Goal: Task Accomplishment & Management: Use online tool/utility

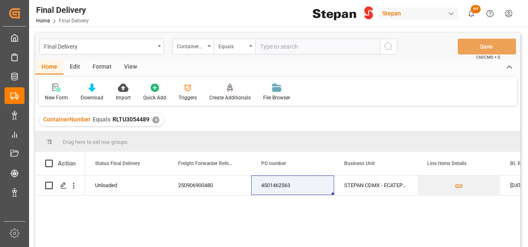
click at [154, 120] on div "✕" at bounding box center [155, 119] width 7 height 7
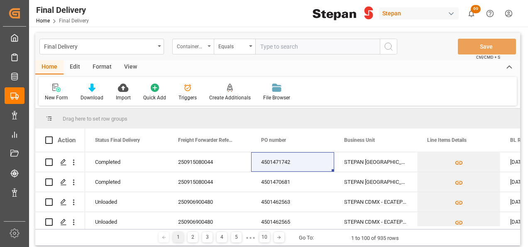
click at [208, 47] on div "ContainerNumber" at bounding box center [193, 47] width 42 height 16
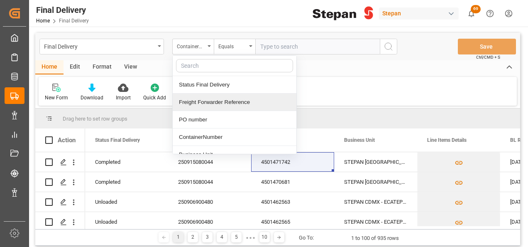
click at [210, 99] on div "Freight Forwarder Reference" at bounding box center [235, 101] width 124 height 17
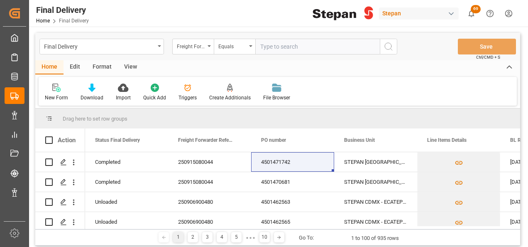
click at [279, 44] on input "text" at bounding box center [317, 47] width 125 height 16
paste input "250906900588"
type input "250906900588"
click at [388, 47] on icon "search button" at bounding box center [389, 47] width 10 height 10
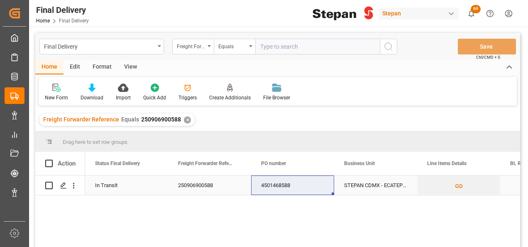
click at [180, 181] on div "250906900588" at bounding box center [209, 185] width 83 height 20
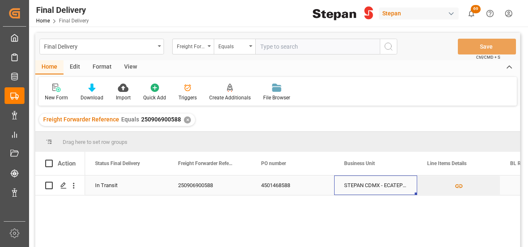
click at [407, 188] on div "STEPAN CDMX - ECATEPEC" at bounding box center [375, 185] width 83 height 20
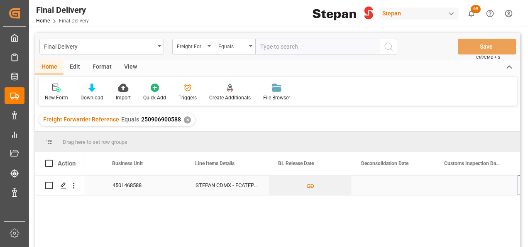
scroll to position [0, 232]
click at [395, 185] on div "Press SPACE to select this row." at bounding box center [393, 185] width 83 height 20
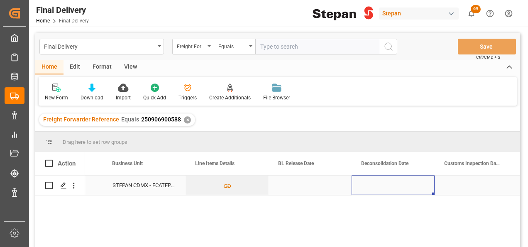
click at [395, 185] on div "Press SPACE to select this row." at bounding box center [393, 185] width 83 height 20
click at [296, 185] on div "Press SPACE to select this row." at bounding box center [310, 185] width 83 height 20
click at [314, 192] on div "Press SPACE to select this row." at bounding box center [310, 185] width 83 height 20
click at [309, 183] on div "Press SPACE to select this row." at bounding box center [310, 185] width 83 height 20
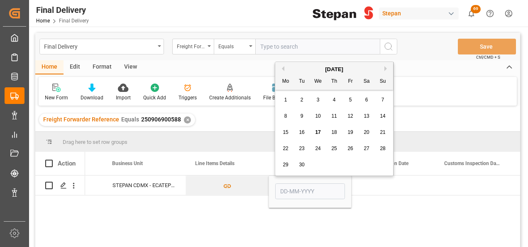
click at [317, 115] on span "10" at bounding box center [317, 116] width 5 height 6
type input "10-09-2025"
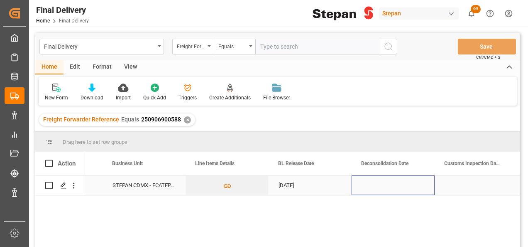
click at [386, 189] on div "Press SPACE to select this row." at bounding box center [393, 185] width 83 height 20
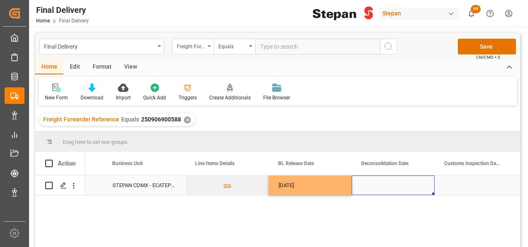
click at [294, 190] on div "10-09-2025" at bounding box center [310, 185] width 83 height 20
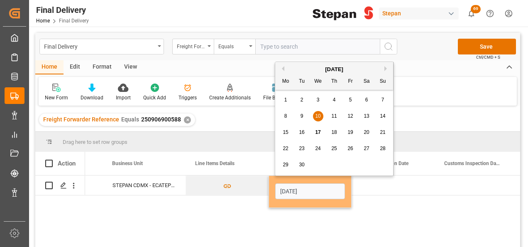
click at [286, 131] on span "15" at bounding box center [285, 132] width 5 height 6
type input "15-09-2025"
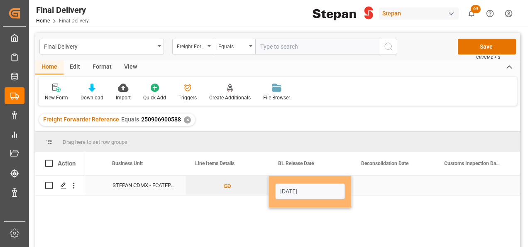
click at [383, 191] on div "Press SPACE to select this row." at bounding box center [393, 185] width 83 height 20
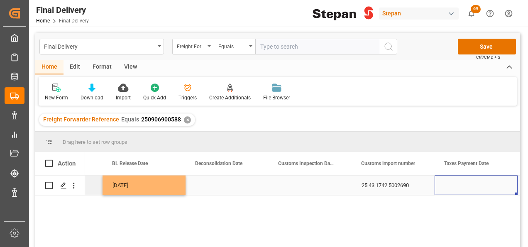
scroll to position [0, 481]
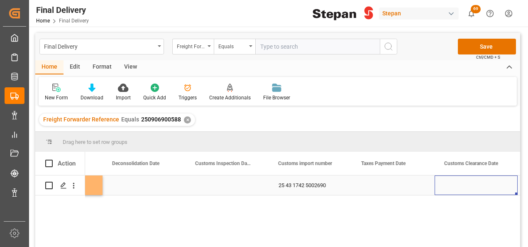
click at [226, 189] on div "Press SPACE to select this row." at bounding box center [227, 185] width 83 height 20
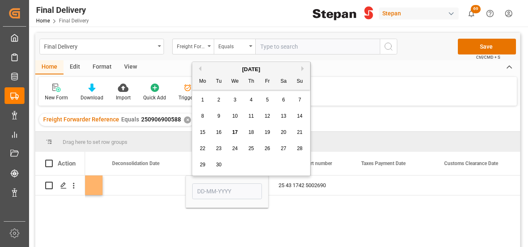
click at [235, 133] on span "17" at bounding box center [234, 132] width 5 height 6
type input "17-09-2025"
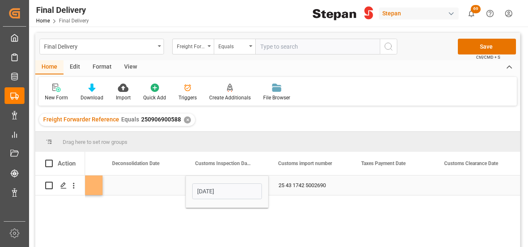
click at [381, 181] on div "Press SPACE to select this row." at bounding box center [393, 185] width 83 height 20
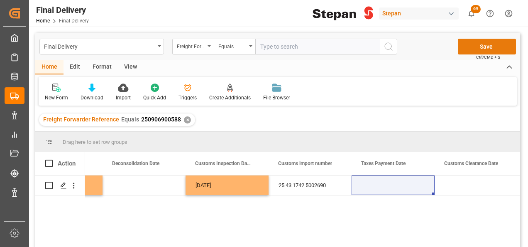
click at [479, 47] on button "Save" at bounding box center [487, 47] width 58 height 16
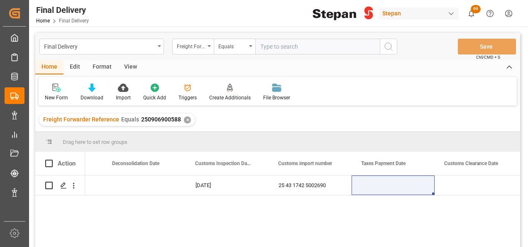
click at [214, 231] on div "15-09-2025 17-09-2025 25 43 1742 5002690" at bounding box center [302, 213] width 435 height 77
click at [156, 182] on div "Press SPACE to select this row." at bounding box center [144, 185] width 83 height 20
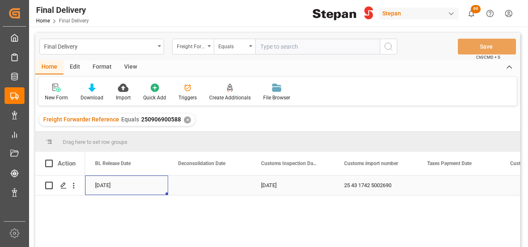
scroll to position [0, 0]
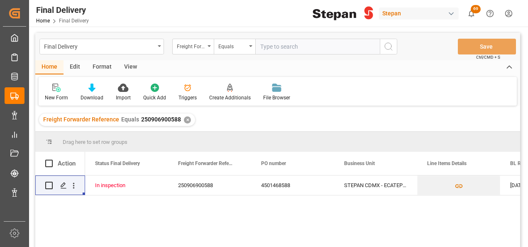
click at [185, 119] on div "✕" at bounding box center [187, 119] width 7 height 7
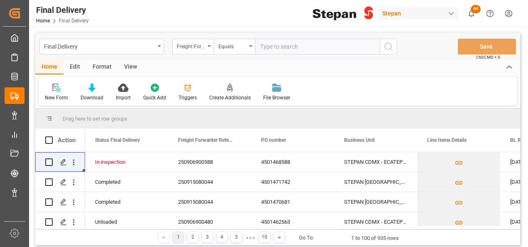
click at [296, 45] on input "text" at bounding box center [317, 47] width 125 height 16
paste input "250906900826"
type input "250906900826"
click at [390, 44] on icon "search button" at bounding box center [389, 47] width 10 height 10
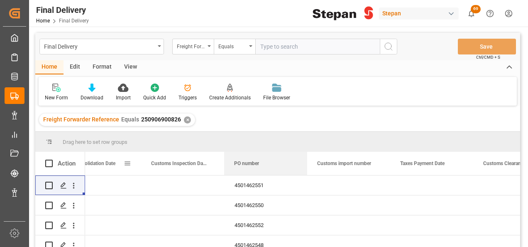
scroll to position [0, 386]
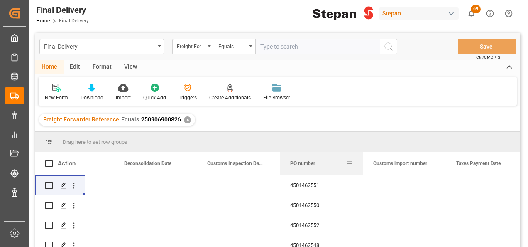
drag, startPoint x: 276, startPoint y: 162, endPoint x: 316, endPoint y: 163, distance: 40.7
click at [316, 163] on div "PO number" at bounding box center [318, 163] width 56 height 23
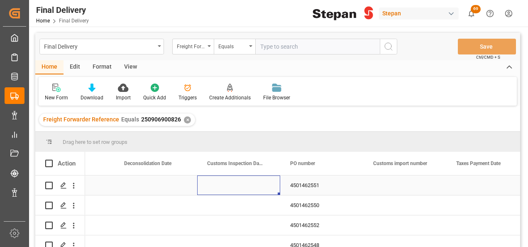
click at [263, 189] on div "Press SPACE to select this row." at bounding box center [238, 185] width 83 height 20
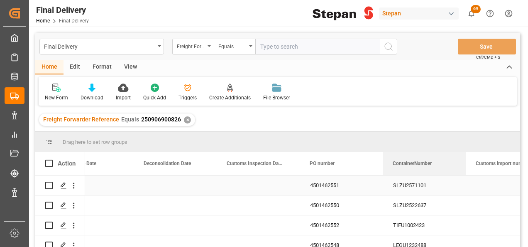
drag, startPoint x: 376, startPoint y: 165, endPoint x: 395, endPoint y: 193, distance: 33.3
click at [427, 185] on div "SLZU2571101" at bounding box center [424, 185] width 83 height 20
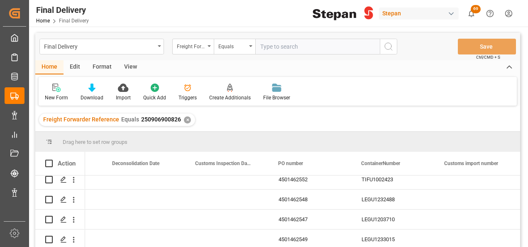
scroll to position [48, 0]
click at [461, 216] on div "Press SPACE to select this row." at bounding box center [476, 219] width 83 height 20
click at [466, 219] on div "Press SPACE to select this row." at bounding box center [476, 219] width 83 height 20
click at [466, 219] on input "Press SPACE to select this row." at bounding box center [477, 224] width 70 height 16
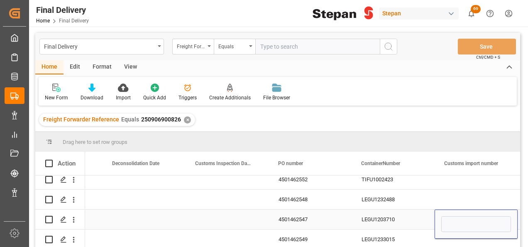
type input "25 43 1742 5002809"
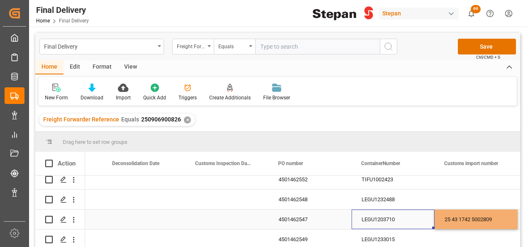
click at [421, 218] on div "LEGU1203710" at bounding box center [393, 219] width 83 height 20
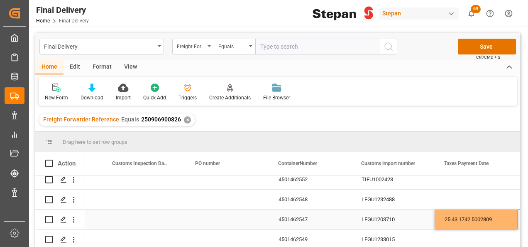
scroll to position [0, 481]
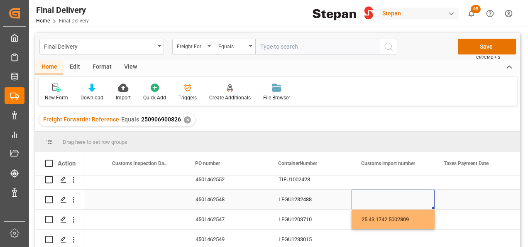
click at [370, 189] on div "Press SPACE to select this row." at bounding box center [393, 199] width 83 height 20
click at [370, 189] on div "Press SPACE to select this row." at bounding box center [393, 203] width 83 height 29
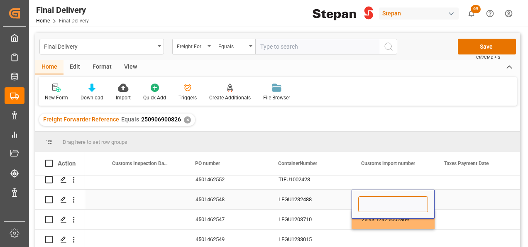
click at [372, 196] on input "Press SPACE to select this row." at bounding box center [393, 204] width 70 height 16
paste input "25 43 1742 5002811"
type input "25 43 1742 5002811"
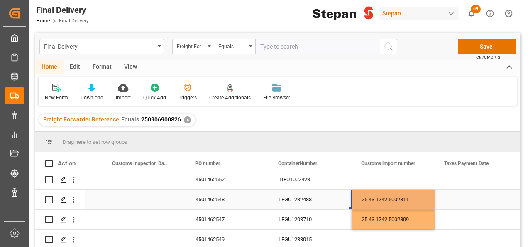
click at [331, 198] on div "LEGU1232488" at bounding box center [310, 199] width 83 height 20
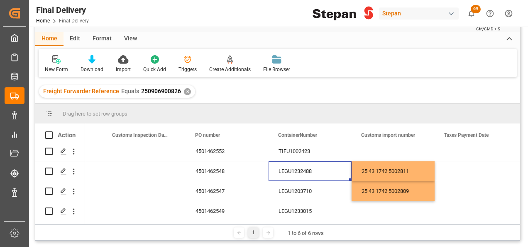
scroll to position [42, 0]
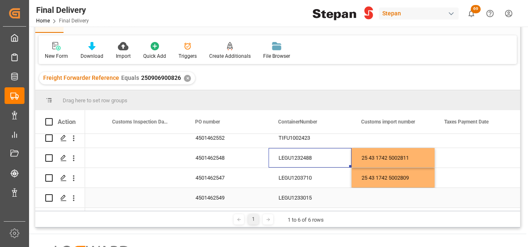
click at [376, 196] on div "Press SPACE to select this row." at bounding box center [393, 198] width 83 height 20
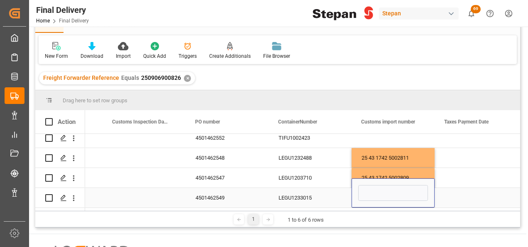
click at [376, 196] on input "Press SPACE to select this row." at bounding box center [393, 193] width 70 height 16
type input "25 43 1742 5002812"
click at [328, 194] on div "LEGU1233015" at bounding box center [310, 198] width 83 height 20
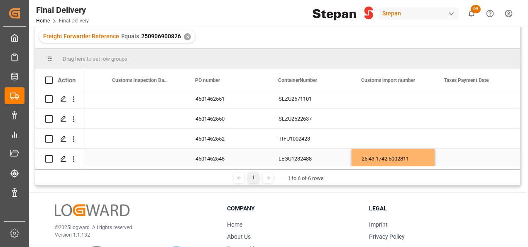
scroll to position [0, 0]
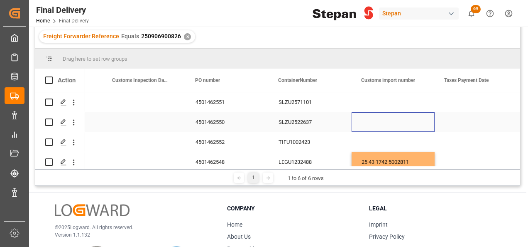
click at [390, 124] on div "Press SPACE to select this row." at bounding box center [393, 122] width 83 height 20
type input "25 43 1742 5002813"
click at [332, 123] on div "SLZU2522637" at bounding box center [310, 122] width 83 height 20
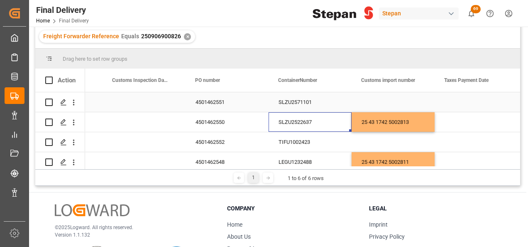
click at [371, 99] on div "Press SPACE to select this row." at bounding box center [393, 102] width 83 height 20
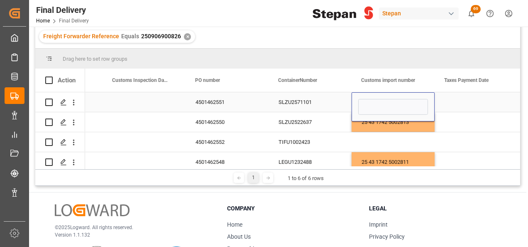
type input "25 43 1742 5002814"
click at [325, 144] on div "TIFU1002423" at bounding box center [310, 142] width 83 height 20
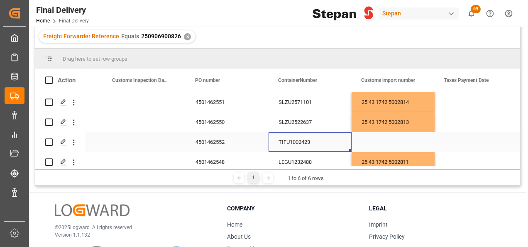
click at [366, 141] on div "Press SPACE to select this row." at bounding box center [393, 142] width 83 height 20
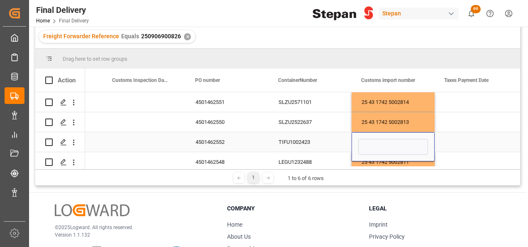
click at [366, 141] on input "Press SPACE to select this row." at bounding box center [393, 147] width 70 height 16
type input "25 43 1742 5002816"
click at [332, 142] on div "TIFU1002423" at bounding box center [310, 142] width 83 height 20
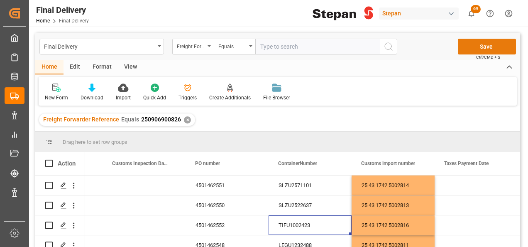
click at [483, 44] on button "Save" at bounding box center [487, 47] width 58 height 16
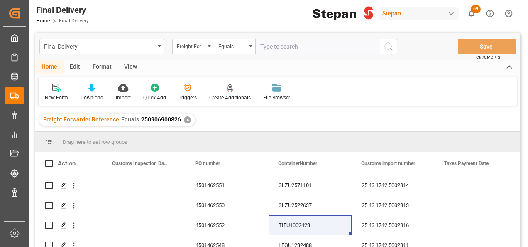
click at [184, 121] on div "✕" at bounding box center [187, 119] width 7 height 7
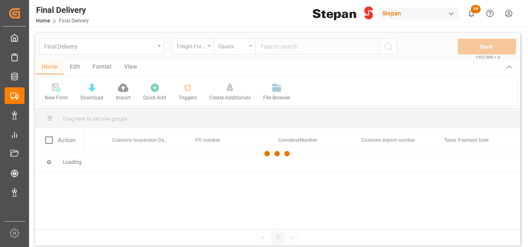
scroll to position [0, 481]
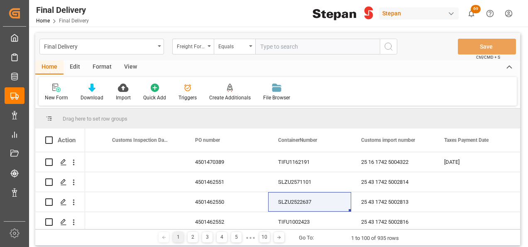
click at [206, 47] on div "Freight Forwarder Reference" at bounding box center [193, 47] width 42 height 16
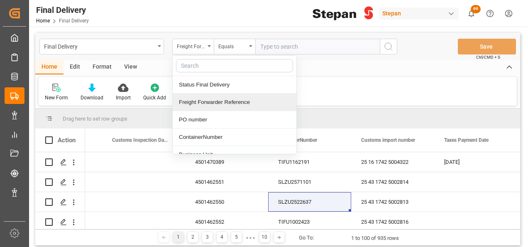
click at [199, 102] on div "Freight Forwarder Reference" at bounding box center [235, 101] width 124 height 17
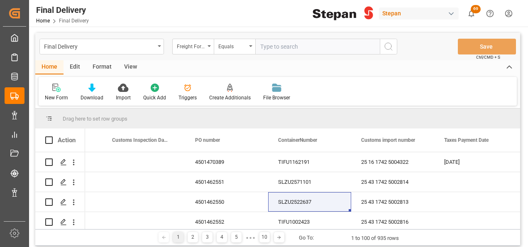
click at [280, 48] on input "text" at bounding box center [317, 47] width 125 height 16
paste input "251006900047"
type input "251006900047"
click at [391, 46] on circle "search button" at bounding box center [388, 46] width 7 height 7
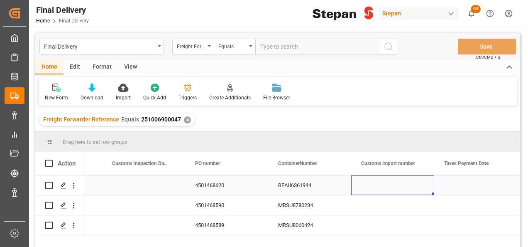
click at [380, 184] on div "Press SPACE to select this row." at bounding box center [392, 185] width 83 height 20
type input "25 43 1742 5002780"
click at [312, 183] on div "BEAU6361944" at bounding box center [309, 185] width 83 height 20
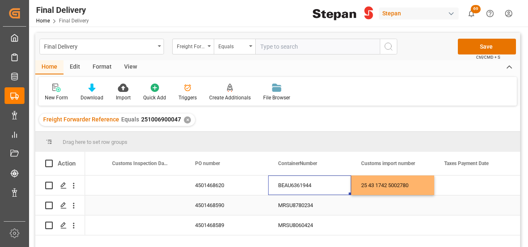
click at [380, 209] on div "Press SPACE to select this row." at bounding box center [392, 205] width 83 height 20
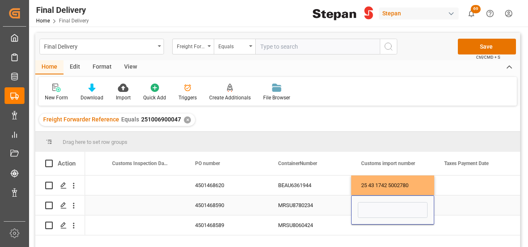
click at [380, 209] on input "Press SPACE to select this row." at bounding box center [393, 210] width 70 height 16
type input "25 43 1742 5002784"
click at [339, 197] on div "MRSU8780234" at bounding box center [309, 205] width 83 height 20
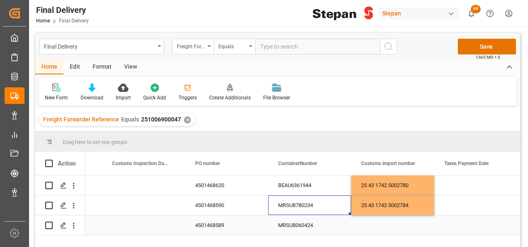
click at [386, 229] on div "Press SPACE to select this row." at bounding box center [392, 225] width 83 height 20
click at [385, 228] on div "Press SPACE to select this row." at bounding box center [392, 225] width 83 height 20
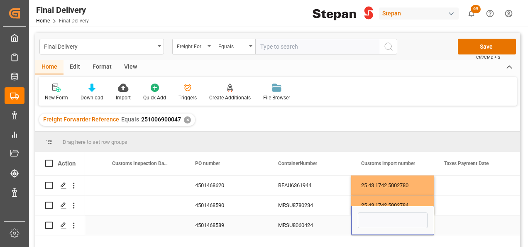
click at [385, 228] on input "Press SPACE to select this row." at bounding box center [393, 220] width 70 height 16
type input "25 43 1742 5002782"
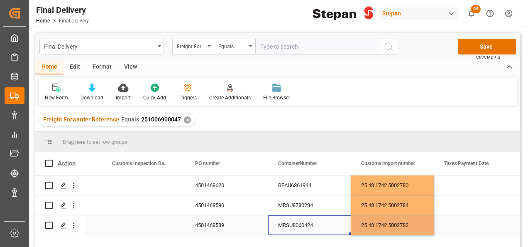
click at [335, 226] on div "MRSU8060424" at bounding box center [309, 225] width 83 height 20
click at [474, 45] on button "Save" at bounding box center [487, 47] width 58 height 16
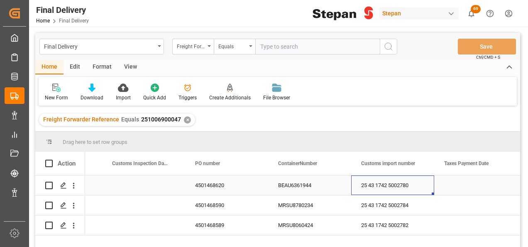
click at [386, 184] on div "25 43 1742 5002780" at bounding box center [392, 185] width 83 height 20
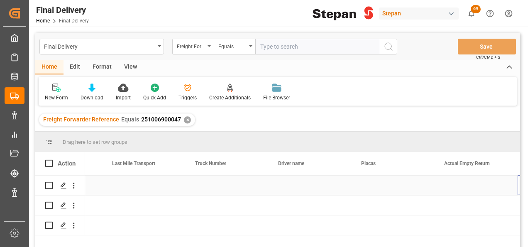
scroll to position [0, 1561]
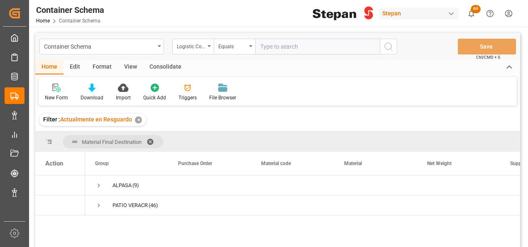
scroll to position [83, 0]
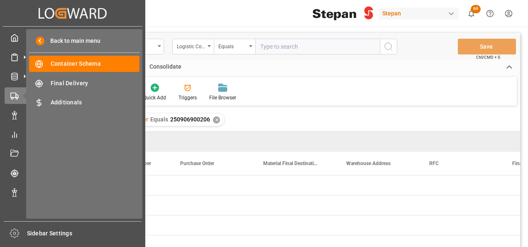
scroll to position [0, 3736]
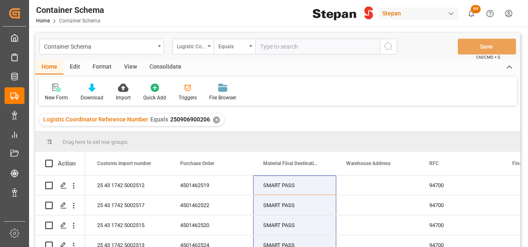
click at [213, 118] on div "✕" at bounding box center [216, 119] width 7 height 7
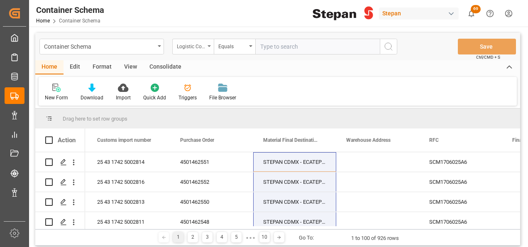
click at [210, 44] on div "Logistic Coordinator Reference Number" at bounding box center [193, 47] width 42 height 16
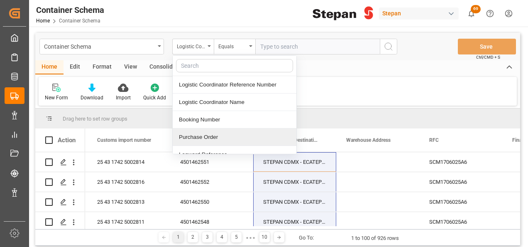
click at [199, 135] on div "Purchase Order" at bounding box center [235, 136] width 124 height 17
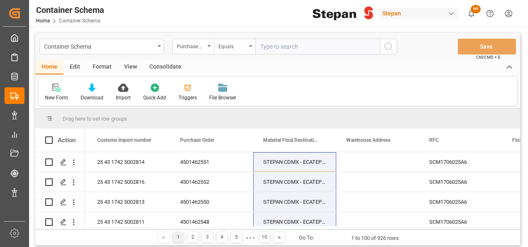
click at [248, 47] on div "Equals" at bounding box center [235, 47] width 42 height 16
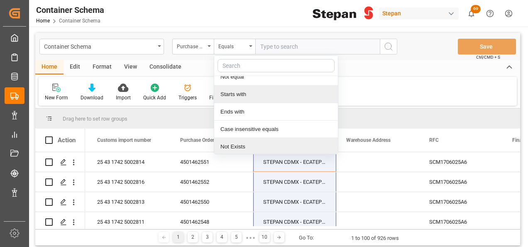
scroll to position [61, 0]
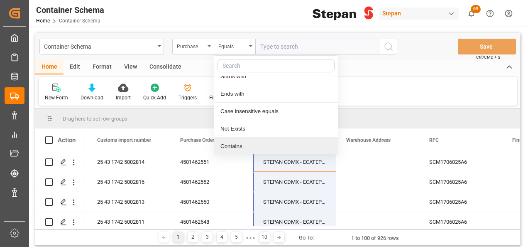
click at [230, 147] on div "Contains" at bounding box center [276, 145] width 124 height 17
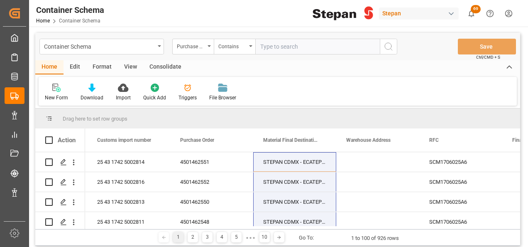
paste input "4501462553,4501462554,4501462555,4501462556,4501462559,4501462561,4501462562,45…"
type input "4501462553,4501462554,4501462555,4501462556,4501462559,4501462561,4501462562,45…"
click at [391, 49] on icon "search button" at bounding box center [389, 47] width 10 height 10
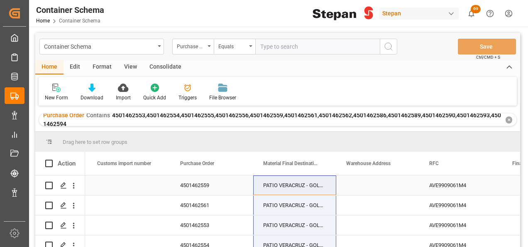
click at [118, 186] on div "Press SPACE to select this row." at bounding box center [128, 185] width 83 height 20
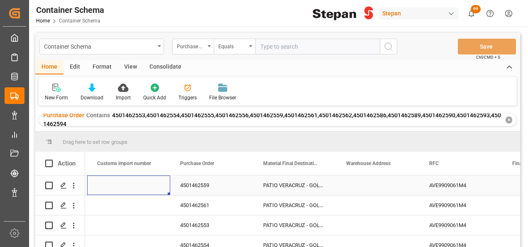
click at [118, 186] on div "Press SPACE to select this row." at bounding box center [128, 185] width 83 height 20
click at [115, 186] on div "Press SPACE to select this row." at bounding box center [128, 185] width 83 height 20
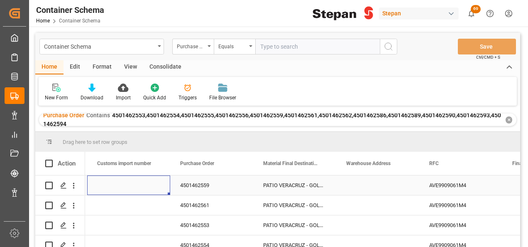
click at [115, 186] on div "Press SPACE to select this row." at bounding box center [128, 185] width 83 height 20
click at [128, 189] on div "Press SPACE to select this row." at bounding box center [128, 185] width 83 height 20
drag, startPoint x: 128, startPoint y: 189, endPoint x: 137, endPoint y: 183, distance: 10.8
click at [128, 189] on div "Press SPACE to select this row." at bounding box center [128, 185] width 83 height 20
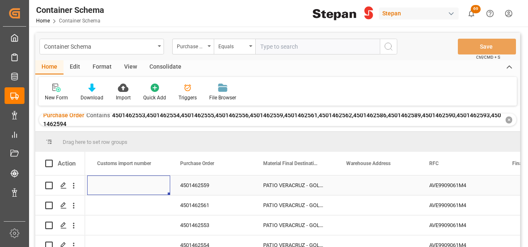
click at [142, 180] on div "Press SPACE to select this row." at bounding box center [128, 185] width 83 height 20
click at [134, 189] on div "Press SPACE to select this row." at bounding box center [128, 185] width 83 height 20
click at [134, 207] on div "Press SPACE to select this row." at bounding box center [128, 205] width 83 height 20
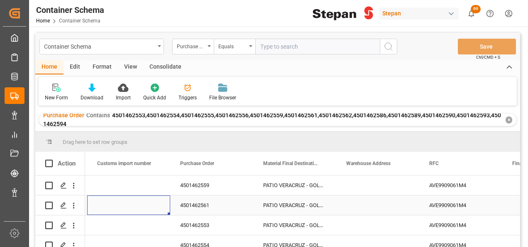
click at [134, 207] on div "Press SPACE to select this row." at bounding box center [128, 205] width 83 height 20
click at [134, 205] on div "Press SPACE to select this row." at bounding box center [128, 205] width 83 height 20
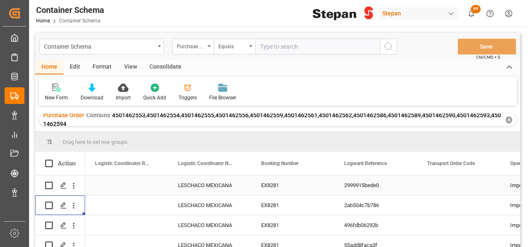
click at [117, 179] on div "Press SPACE to select this row." at bounding box center [126, 185] width 83 height 20
click at [117, 183] on div "Press SPACE to select this row." at bounding box center [126, 185] width 83 height 20
click at [117, 183] on input "Press SPACE to select this row." at bounding box center [127, 190] width 70 height 16
type input "251006900127"
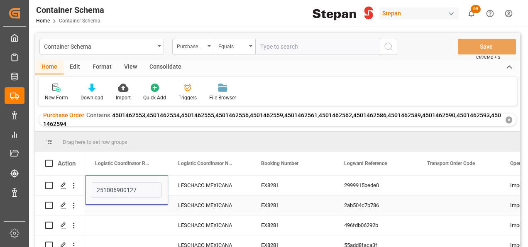
click at [114, 214] on div "Press SPACE to select this row." at bounding box center [126, 205] width 83 height 20
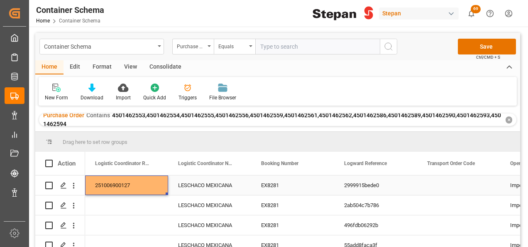
click at [131, 187] on div "251006900127" at bounding box center [126, 185] width 83 height 20
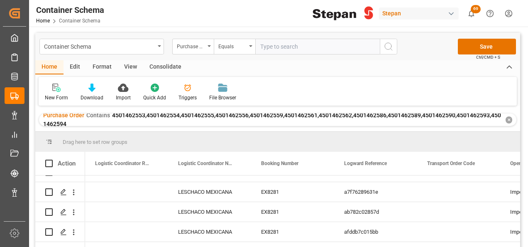
scroll to position [148, 0]
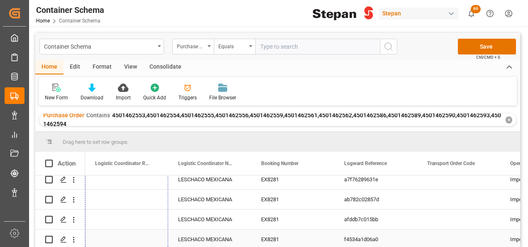
drag, startPoint x: 166, startPoint y: 194, endPoint x: 156, endPoint y: 208, distance: 17.3
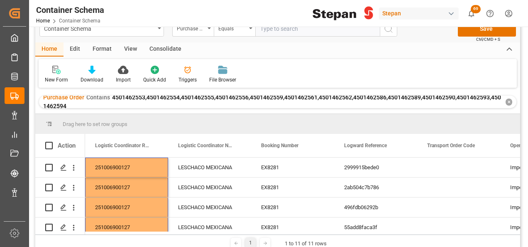
scroll to position [0, 0]
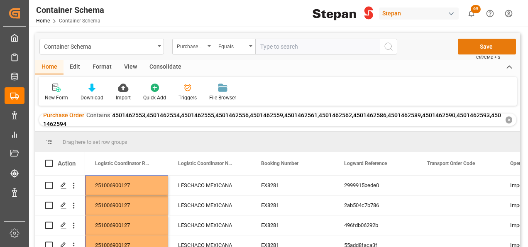
click at [489, 44] on button "Save" at bounding box center [487, 47] width 58 height 16
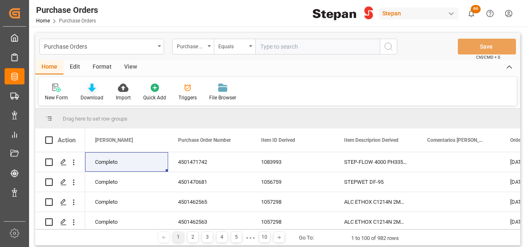
click at [91, 85] on icon at bounding box center [91, 87] width 7 height 8
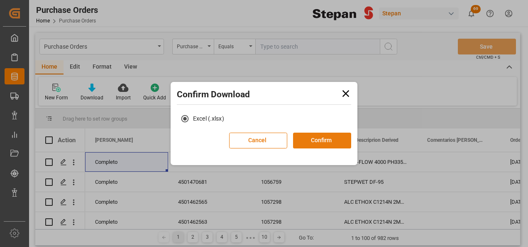
click at [312, 140] on button "Confirm" at bounding box center [322, 140] width 58 height 16
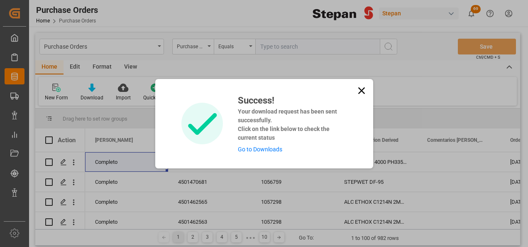
click at [263, 149] on link "Go to Downloads" at bounding box center [260, 149] width 44 height 7
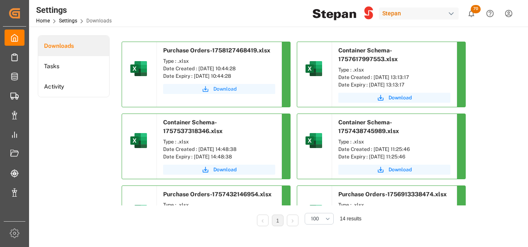
click at [225, 87] on span "Download" at bounding box center [224, 88] width 23 height 7
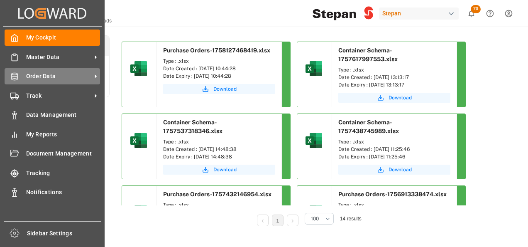
click at [45, 75] on span "Order Data" at bounding box center [59, 76] width 66 height 9
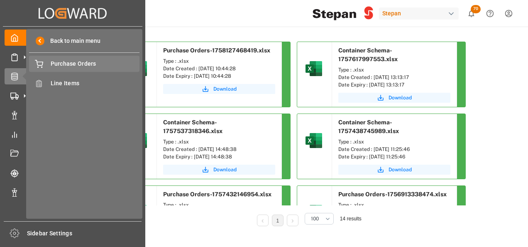
click at [59, 63] on span "Purchase Orders" at bounding box center [95, 63] width 89 height 9
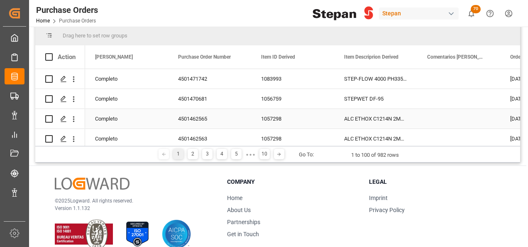
scroll to position [42, 0]
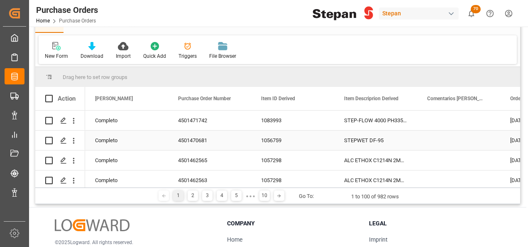
click at [273, 139] on div "1056759" at bounding box center [292, 140] width 83 height 20
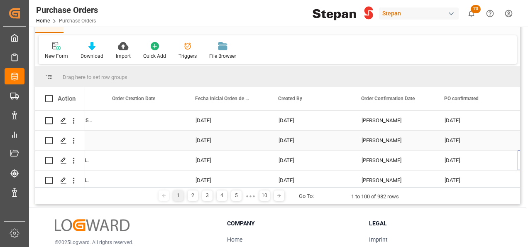
scroll to position [0, 398]
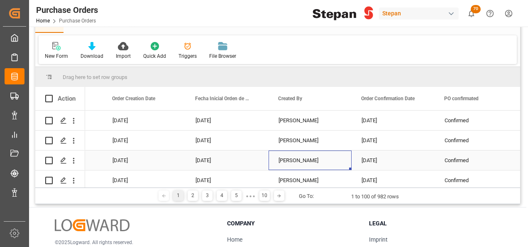
click at [305, 161] on div "Rebeca Aguilar" at bounding box center [310, 160] width 63 height 19
drag, startPoint x: 320, startPoint y: 166, endPoint x: 277, endPoint y: 160, distance: 43.6
click at [277, 166] on input "Rebeca Aguilar" at bounding box center [310, 165] width 70 height 16
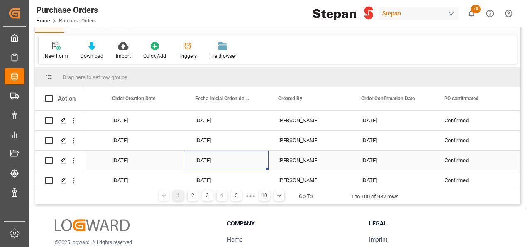
click at [254, 160] on div "08-09-2025" at bounding box center [227, 160] width 83 height 20
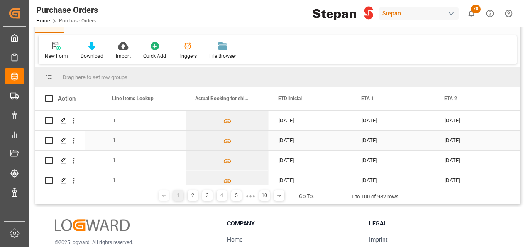
scroll to position [0, 0]
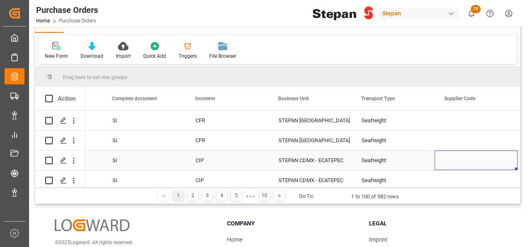
click at [293, 162] on div "STEPAN CDMX - ECATEPEC" at bounding box center [310, 160] width 63 height 19
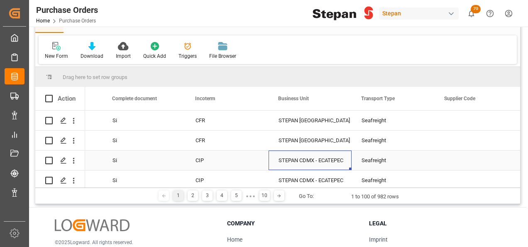
click at [293, 162] on div "STEPAN CDMX - ECATEPEC" at bounding box center [310, 160] width 63 height 19
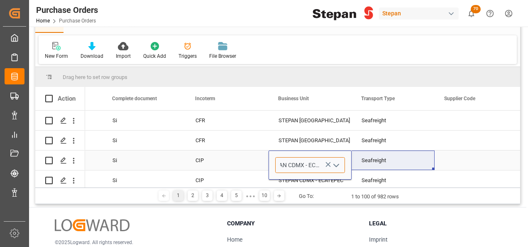
drag, startPoint x: 296, startPoint y: 167, endPoint x: 351, endPoint y: 167, distance: 55.7
click at [351, 167] on div "Si CIP STEPAN CDMX - ECATEPEC Seafreight ICOF EUROPE GMBH" at bounding box center [185, 160] width 3157 height 20
click at [372, 162] on div "Seafreight" at bounding box center [393, 160] width 63 height 19
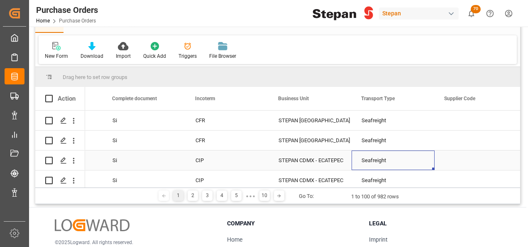
click at [372, 162] on div "Seafreight" at bounding box center [393, 160] width 63 height 19
drag, startPoint x: 361, startPoint y: 164, endPoint x: 394, endPoint y: 164, distance: 32.8
click at [394, 164] on input "Seafreight" at bounding box center [393, 165] width 70 height 16
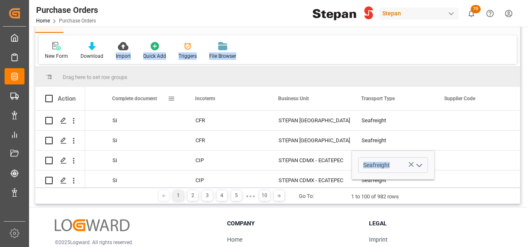
drag, startPoint x: 121, startPoint y: 45, endPoint x: 143, endPoint y: 97, distance: 56.0
click at [143, 97] on div "Purchase Orders Hito Stepan Equals Select Items Save Ctrl/CMD + S Home Edit For…" at bounding box center [277, 97] width 485 height 213
drag, startPoint x: 143, startPoint y: 97, endPoint x: 132, endPoint y: 77, distance: 22.9
click at [133, 77] on div "Drag here to set row groups" at bounding box center [277, 77] width 485 height 20
click at [120, 47] on icon at bounding box center [123, 46] width 10 height 8
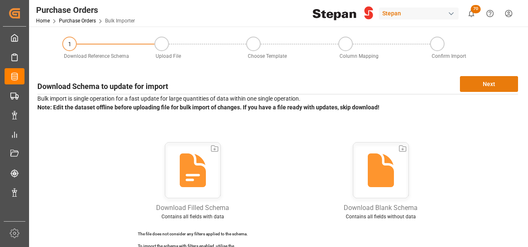
click at [485, 84] on button "Next" at bounding box center [489, 84] width 58 height 16
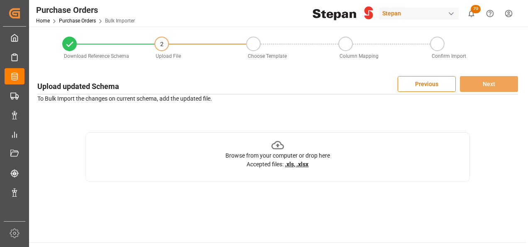
click at [276, 146] on icon at bounding box center [278, 145] width 13 height 13
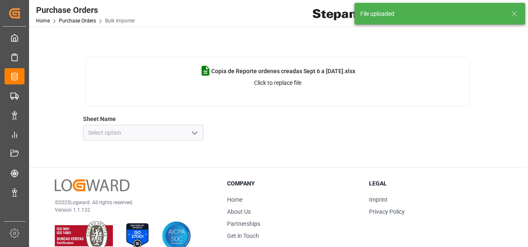
scroll to position [83, 0]
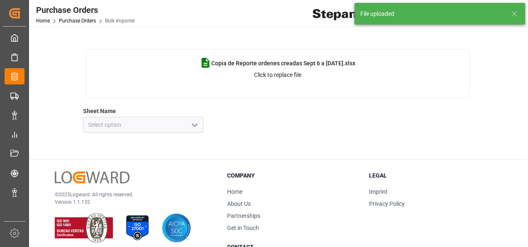
click at [196, 125] on polyline "open menu" at bounding box center [194, 125] width 5 height 2
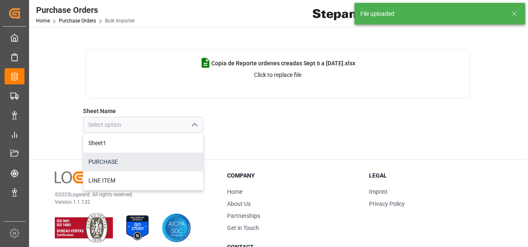
click at [108, 159] on div "PURCHASE" at bounding box center [143, 161] width 120 height 19
type input "PURCHASE"
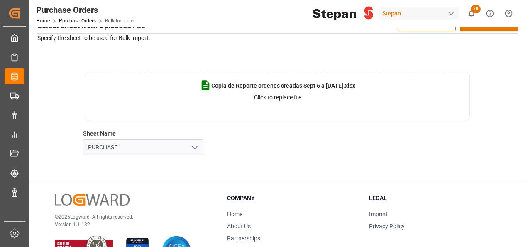
scroll to position [42, 0]
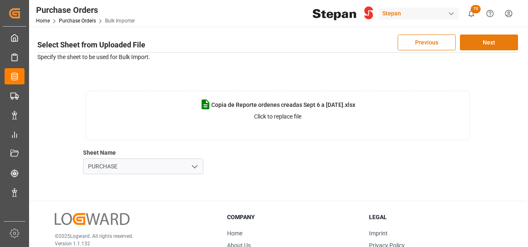
click at [488, 41] on button "Next" at bounding box center [489, 42] width 58 height 16
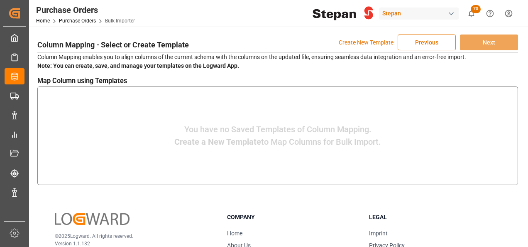
click at [358, 42] on p "Create New Template" at bounding box center [366, 42] width 55 height 16
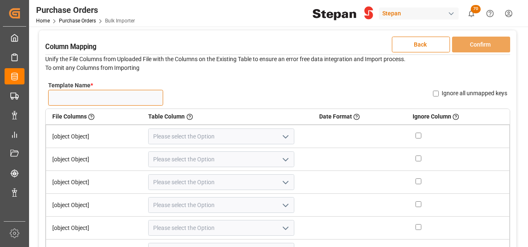
click at [75, 102] on input "Template Name *" at bounding box center [105, 98] width 115 height 16
type input "PO NUEVAS 17.09"
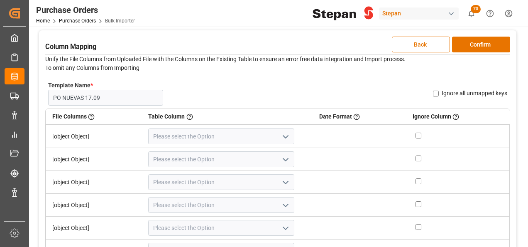
click at [281, 138] on icon "open menu" at bounding box center [286, 137] width 10 height 10
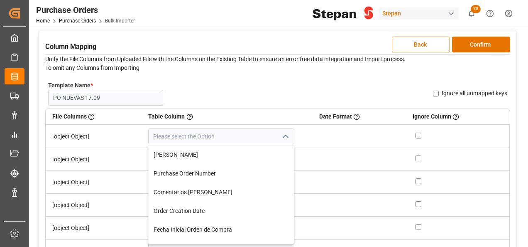
click at [120, 146] on td "[object Object]" at bounding box center [94, 136] width 96 height 23
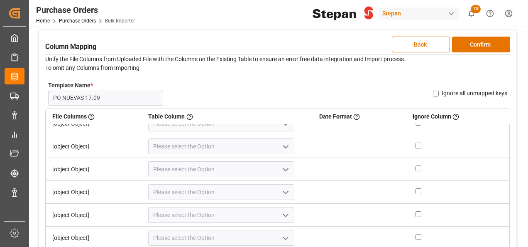
scroll to position [0, 0]
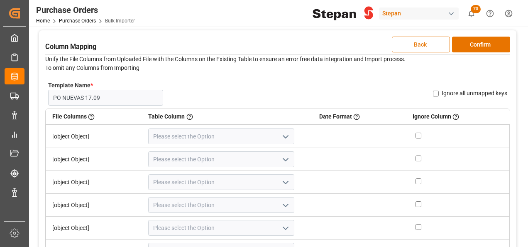
click at [422, 44] on button "Back" at bounding box center [421, 45] width 58 height 16
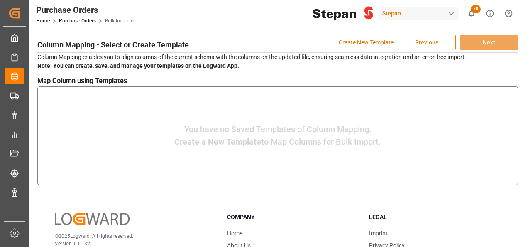
click at [416, 42] on button "Previous" at bounding box center [427, 42] width 58 height 16
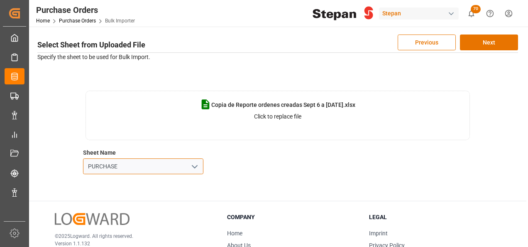
click at [140, 165] on input "PURCHASE" at bounding box center [143, 166] width 120 height 16
click at [193, 165] on icon "open menu" at bounding box center [195, 167] width 10 height 10
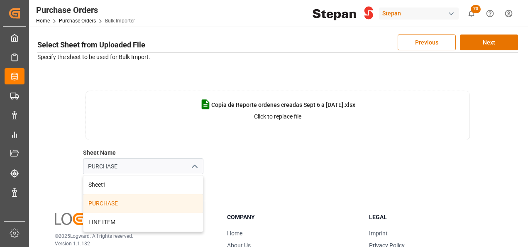
click at [108, 203] on div "PURCHASE" at bounding box center [143, 203] width 120 height 19
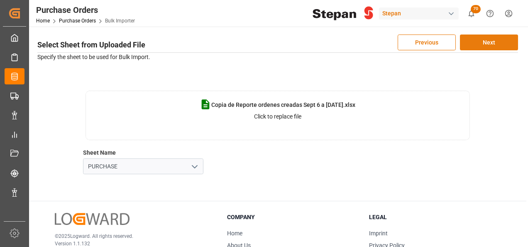
click at [486, 40] on button "Next" at bounding box center [489, 42] width 58 height 16
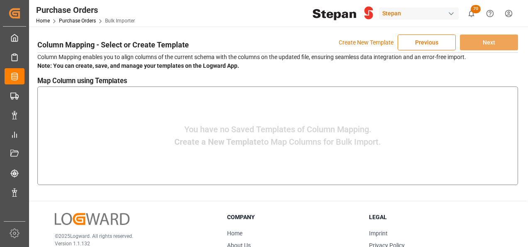
click at [364, 42] on p "Create New Template" at bounding box center [366, 42] width 55 height 16
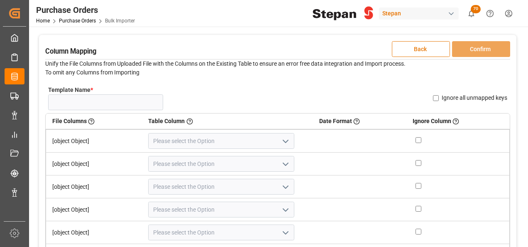
click at [430, 52] on button "Back" at bounding box center [421, 49] width 58 height 16
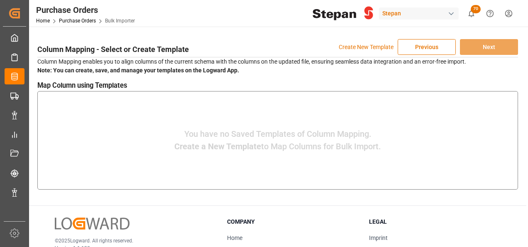
click at [430, 52] on button "Previous" at bounding box center [427, 47] width 58 height 16
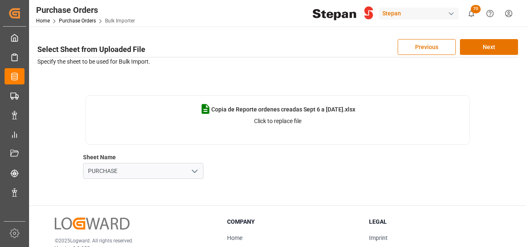
click at [280, 112] on span "Copia de Reporte ordenes creadas Sept 6 a Sep 12 2025.xlsx" at bounding box center [283, 109] width 144 height 9
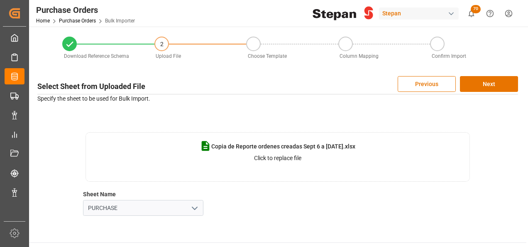
drag, startPoint x: 289, startPoint y: 150, endPoint x: 239, endPoint y: 157, distance: 50.5
drag, startPoint x: 239, startPoint y: 157, endPoint x: 206, endPoint y: 185, distance: 43.7
click at [206, 185] on div "Copia de Reporte ordenes creadas Sept 6 a Sep 12 2025.xlsx Click to replace fil…" at bounding box center [277, 173] width 481 height 83
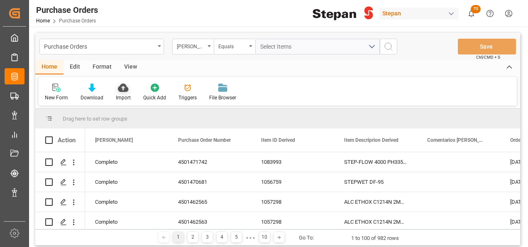
click at [122, 89] on icon at bounding box center [123, 87] width 10 height 8
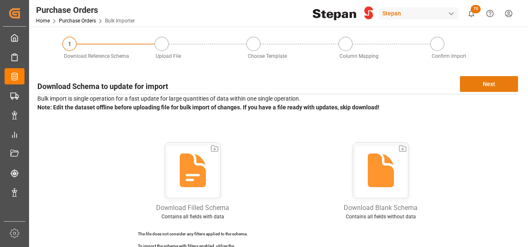
click at [481, 83] on button "Next" at bounding box center [489, 84] width 58 height 16
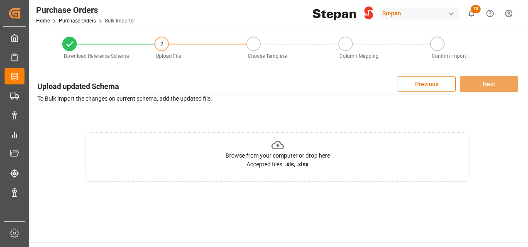
click at [279, 145] on icon at bounding box center [278, 145] width 13 height 8
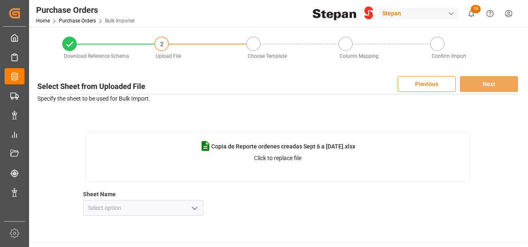
click at [432, 82] on button "Previous" at bounding box center [427, 84] width 58 height 16
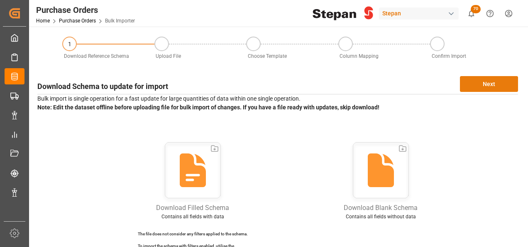
click at [498, 79] on button "Next" at bounding box center [489, 84] width 58 height 16
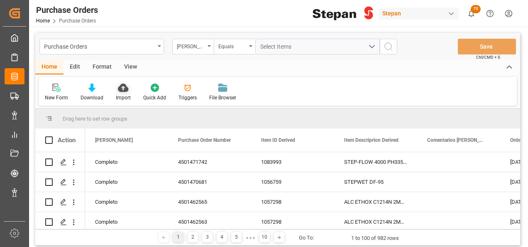
click at [121, 88] on icon at bounding box center [123, 87] width 10 height 8
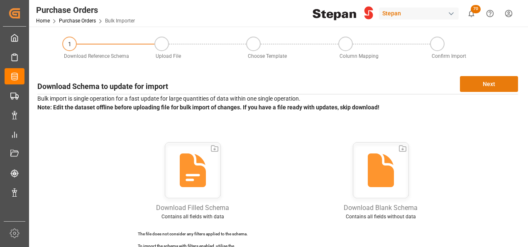
click at [498, 86] on button "Next" at bounding box center [489, 84] width 58 height 16
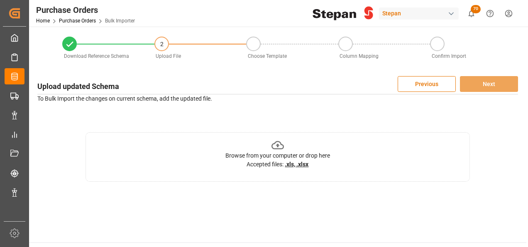
click at [278, 146] on icon at bounding box center [278, 145] width 13 height 8
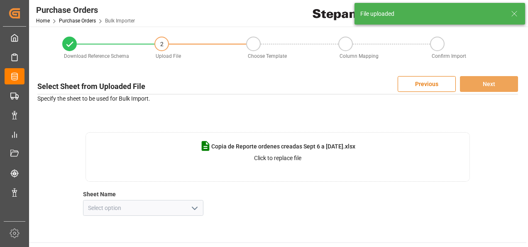
click at [196, 210] on icon "open menu" at bounding box center [195, 208] width 10 height 10
click at [106, 245] on div "PURCHASE" at bounding box center [143, 245] width 120 height 19
type input "PURCHASE"
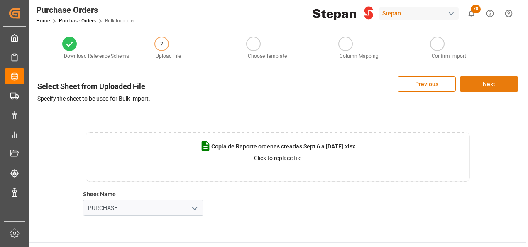
click at [492, 83] on button "Next" at bounding box center [489, 84] width 58 height 16
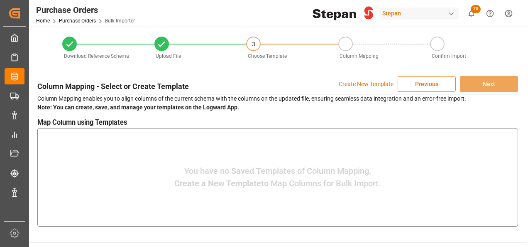
click at [316, 175] on p "You have no Saved Templates of Column Mapping." at bounding box center [277, 170] width 187 height 12
click at [370, 83] on p "Create New Template" at bounding box center [366, 84] width 55 height 16
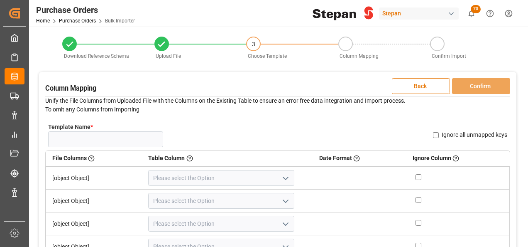
click at [412, 87] on button "Back" at bounding box center [421, 86] width 58 height 16
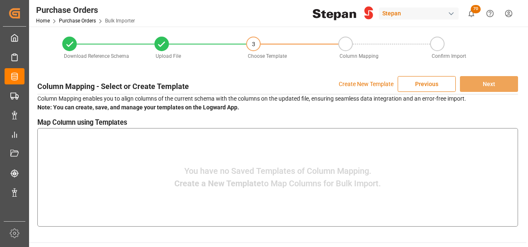
click at [424, 90] on button "Previous" at bounding box center [427, 84] width 58 height 16
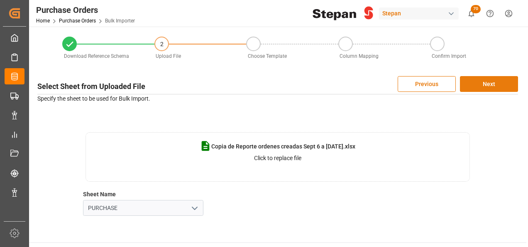
click at [496, 84] on button "Next" at bounding box center [489, 84] width 58 height 16
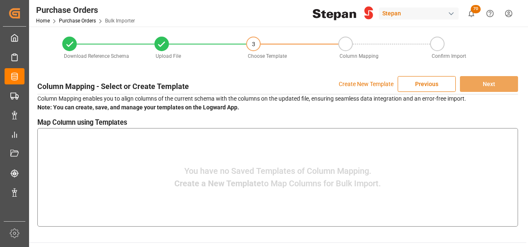
click at [278, 183] on p "Create a New Template to Map Columns for Bulk Import." at bounding box center [277, 183] width 207 height 12
click at [354, 84] on p "Create New Template" at bounding box center [366, 84] width 55 height 16
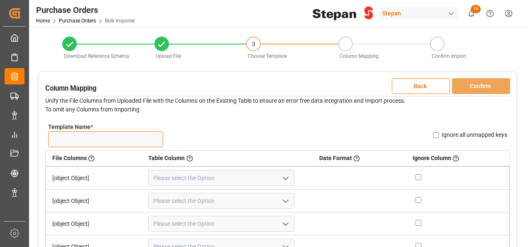
click at [83, 136] on input "Template Name *" at bounding box center [105, 139] width 115 height 16
drag, startPoint x: 114, startPoint y: 140, endPoint x: 32, endPoint y: 140, distance: 82.2
click at [32, 140] on div "Download Reference Schema Upload File 3 Choose Template Column Mapping Confirm …" at bounding box center [278, 183] width 498 height 312
type input "PO NUEVAS 17.09"
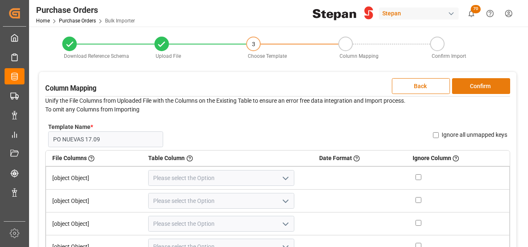
click at [479, 86] on button "Confirm" at bounding box center [481, 86] width 58 height 16
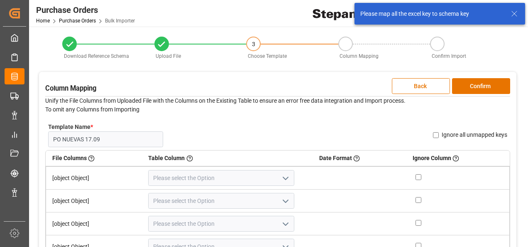
scroll to position [42, 0]
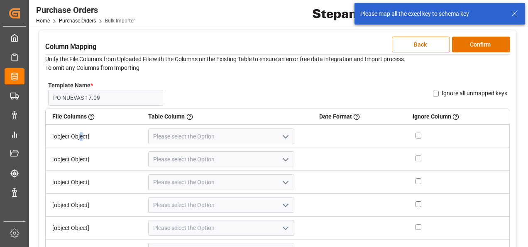
click at [81, 136] on td "[object Object]" at bounding box center [94, 136] width 96 height 23
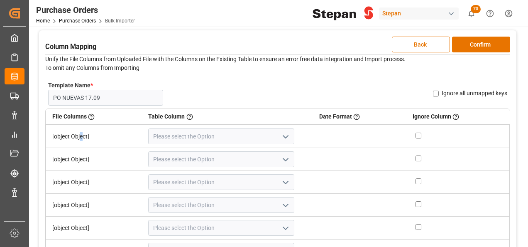
click at [281, 133] on icon "open menu" at bounding box center [286, 137] width 10 height 10
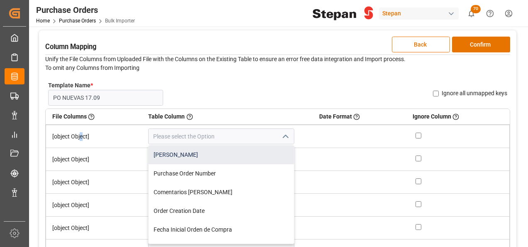
click at [178, 158] on div "[PERSON_NAME]" at bounding box center [221, 154] width 145 height 19
type input "[PERSON_NAME]"
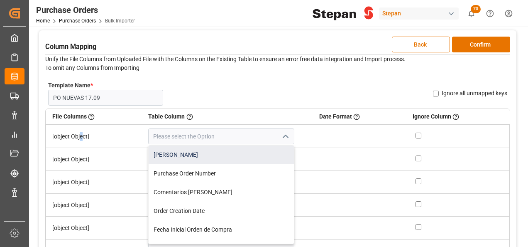
type input "[PERSON_NAME]"
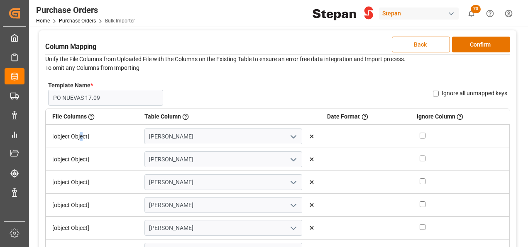
click at [424, 44] on button "Back" at bounding box center [421, 45] width 58 height 16
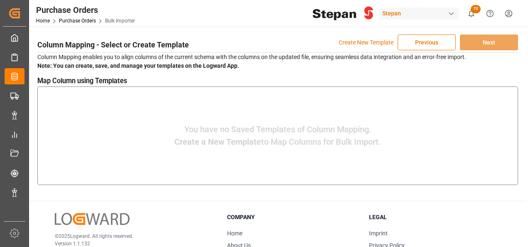
click at [424, 44] on button "Previous" at bounding box center [427, 42] width 58 height 16
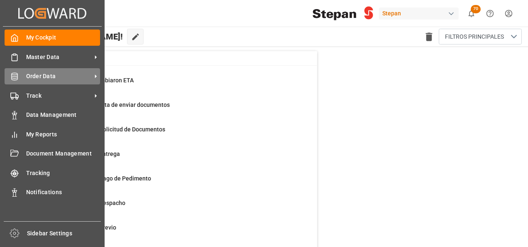
click at [37, 78] on span "Order Data" at bounding box center [59, 76] width 66 height 9
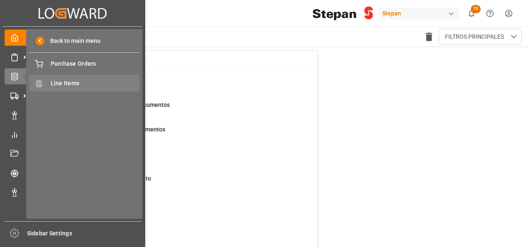
click at [66, 86] on span "Line Items" at bounding box center [95, 83] width 89 height 9
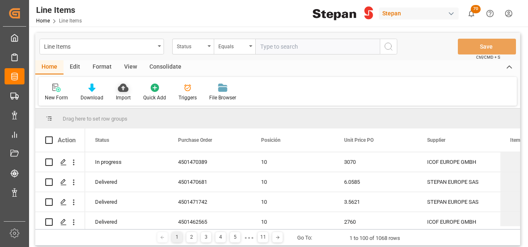
click at [123, 84] on icon at bounding box center [123, 87] width 10 height 8
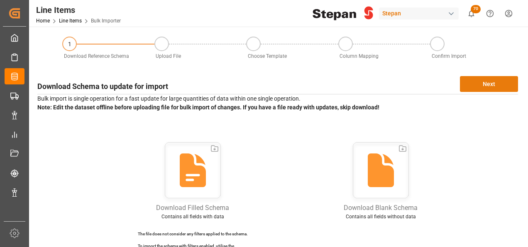
click at [481, 85] on button "Next" at bounding box center [489, 84] width 58 height 16
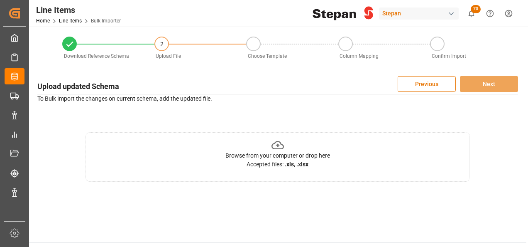
click at [276, 144] on icon at bounding box center [278, 145] width 13 height 13
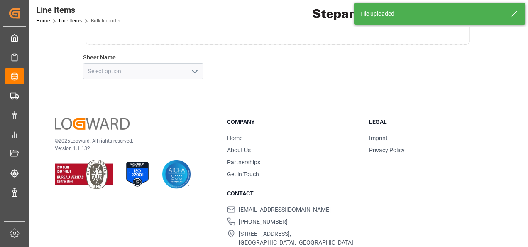
scroll to position [54, 0]
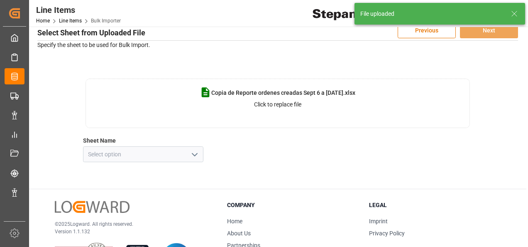
click at [197, 150] on icon "open menu" at bounding box center [195, 155] width 10 height 10
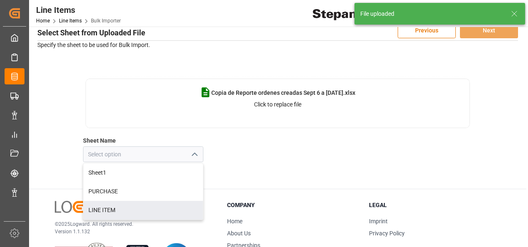
drag, startPoint x: 114, startPoint y: 209, endPoint x: 144, endPoint y: 205, distance: 29.8
click at [114, 210] on div "LINE ITEM" at bounding box center [143, 210] width 120 height 19
type input "LINE ITEM"
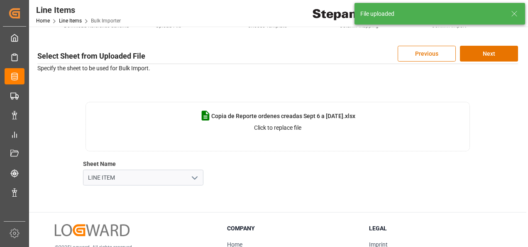
scroll to position [0, 0]
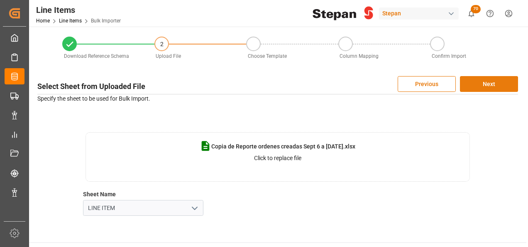
click at [491, 83] on button "Next" at bounding box center [489, 84] width 58 height 16
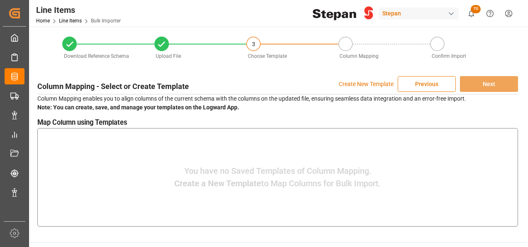
click at [429, 84] on button "Previous" at bounding box center [427, 84] width 58 height 16
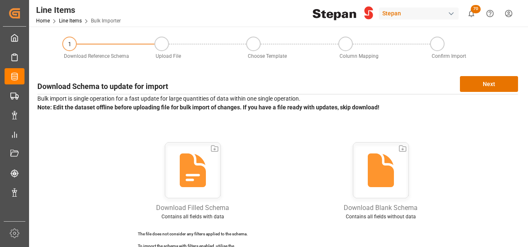
drag, startPoint x: 495, startPoint y: 85, endPoint x: 405, endPoint y: 142, distance: 106.1
click at [412, 142] on div "Download Schema to update for import Next Bulk import is single operation for a…" at bounding box center [277, 168] width 489 height 193
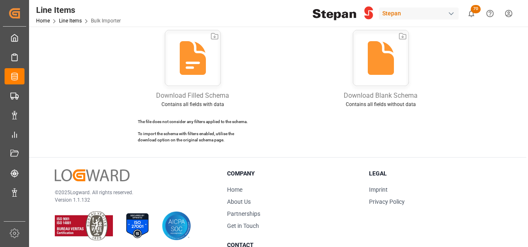
scroll to position [125, 0]
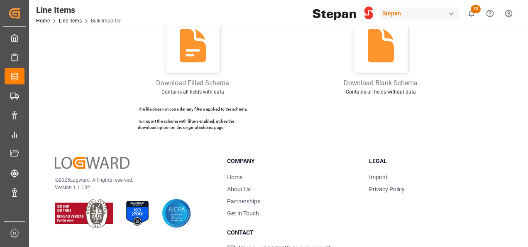
click at [196, 52] on icon at bounding box center [193, 47] width 62 height 62
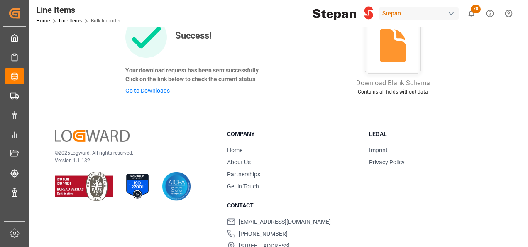
click at [399, 56] on icon at bounding box center [393, 46] width 26 height 34
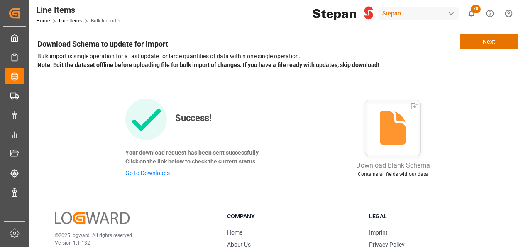
scroll to position [42, 0]
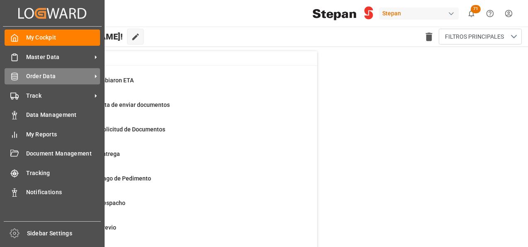
click at [41, 76] on span "Order Data" at bounding box center [59, 76] width 66 height 9
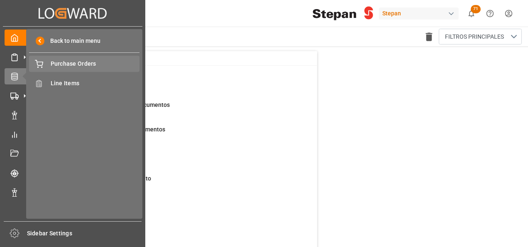
click at [74, 66] on span "Purchase Orders" at bounding box center [95, 63] width 89 height 9
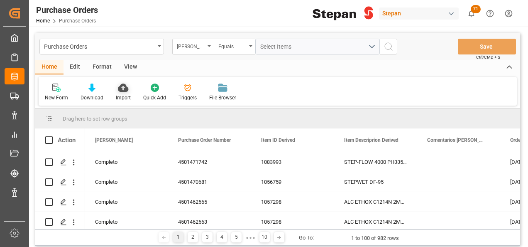
click at [122, 89] on icon at bounding box center [123, 87] width 10 height 8
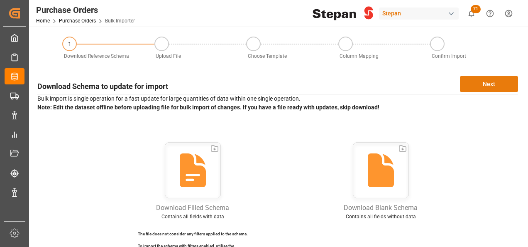
click at [487, 83] on button "Next" at bounding box center [489, 84] width 58 height 16
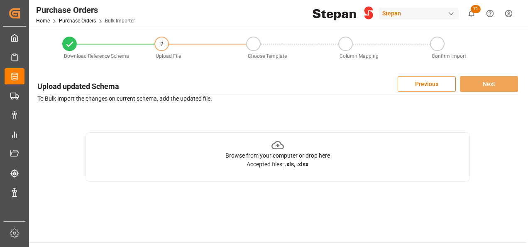
click at [278, 145] on icon at bounding box center [278, 145] width 13 height 8
click at [275, 146] on icon at bounding box center [278, 145] width 13 height 13
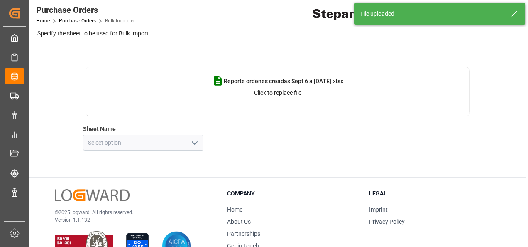
scroll to position [83, 0]
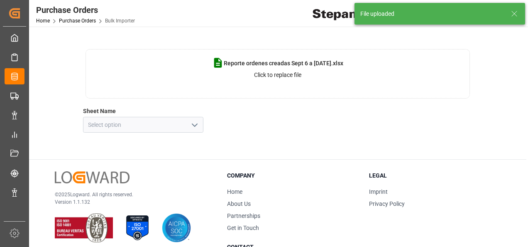
click at [191, 122] on icon "open menu" at bounding box center [195, 125] width 10 height 10
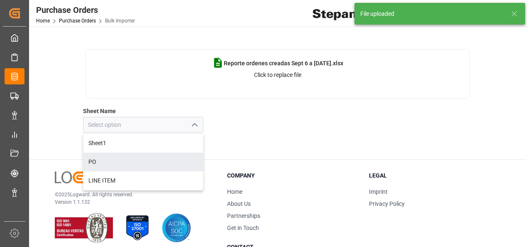
click at [94, 159] on div "PO" at bounding box center [143, 161] width 120 height 19
type input "PO"
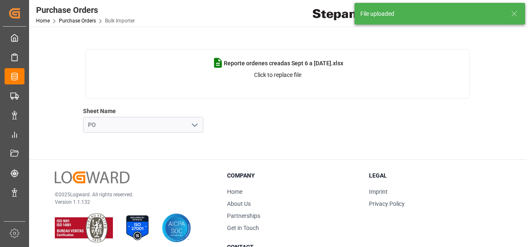
scroll to position [0, 0]
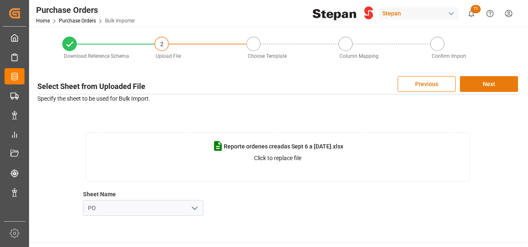
click at [481, 84] on button "Next" at bounding box center [489, 84] width 58 height 16
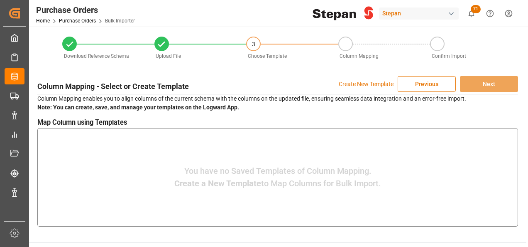
click at [346, 86] on p "Create New Template" at bounding box center [366, 84] width 55 height 16
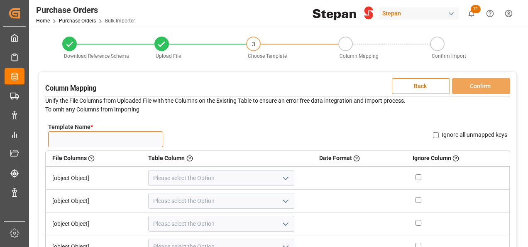
click at [76, 137] on input "Template Name *" at bounding box center [105, 139] width 115 height 16
drag, startPoint x: 116, startPoint y: 136, endPoint x: -2, endPoint y: 143, distance: 118.1
click at [0, 143] on html "Created by potrace 1.15, written by [PERSON_NAME] [DATE]-[DATE] Created by potr…" at bounding box center [264, 123] width 528 height 247
type input "PO 17.09"
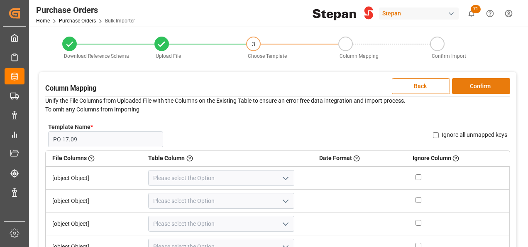
click at [481, 89] on button "Confirm" at bounding box center [481, 86] width 58 height 16
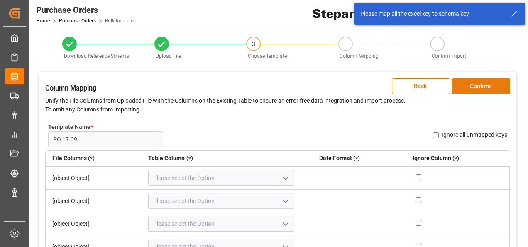
click at [484, 83] on button "Confirm" at bounding box center [481, 86] width 58 height 16
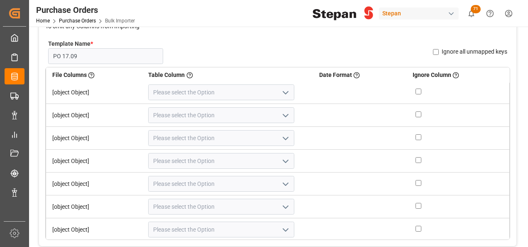
scroll to position [166, 0]
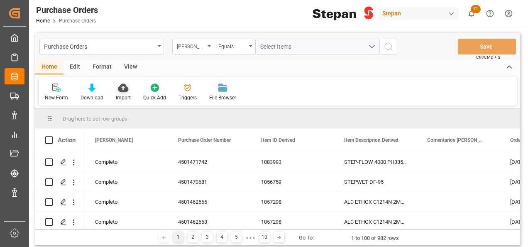
click at [125, 87] on icon at bounding box center [123, 87] width 10 height 8
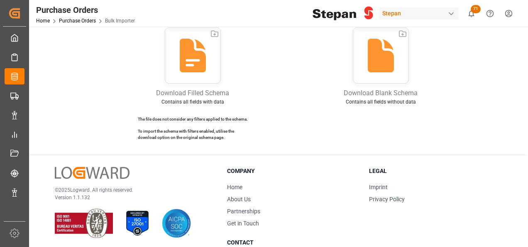
scroll to position [9, 0]
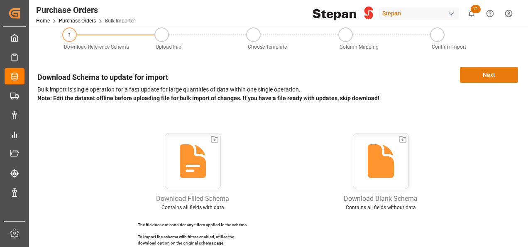
click at [496, 71] on button "Next" at bounding box center [489, 75] width 58 height 16
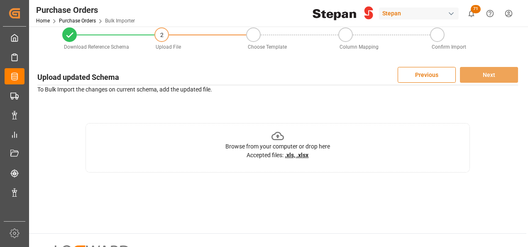
click at [281, 137] on icon at bounding box center [278, 136] width 13 height 13
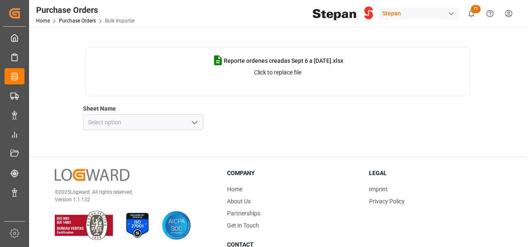
scroll to position [92, 0]
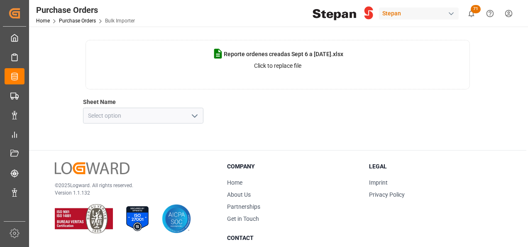
click at [191, 117] on icon "open menu" at bounding box center [195, 116] width 10 height 10
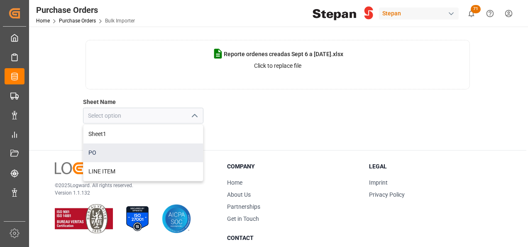
click at [95, 151] on div "PO" at bounding box center [143, 152] width 120 height 19
type input "PO"
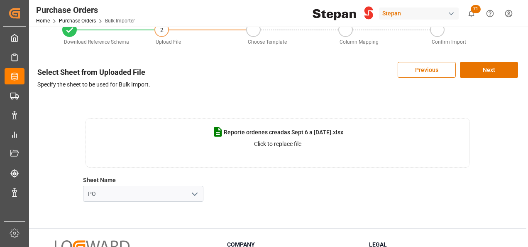
scroll to position [9, 0]
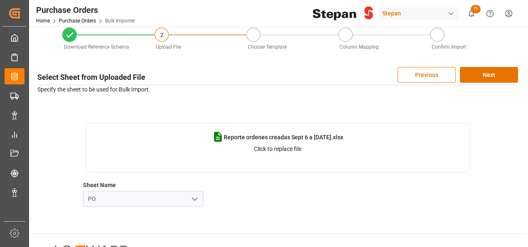
click at [274, 148] on p "Click to replace file" at bounding box center [277, 149] width 47 height 9
click at [486, 75] on button "Next" at bounding box center [489, 75] width 58 height 16
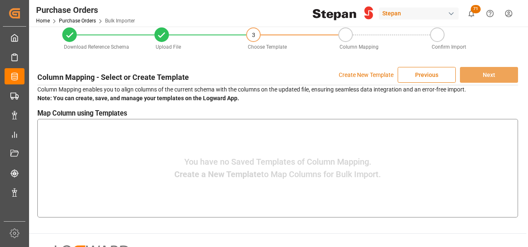
click at [423, 76] on button "Previous" at bounding box center [427, 75] width 58 height 16
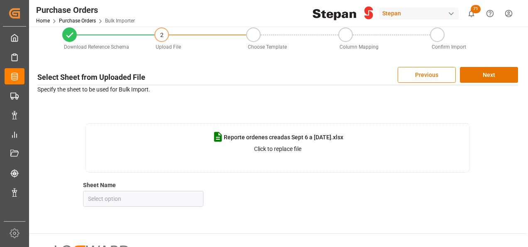
type input "PO"
click at [419, 74] on button "Previous" at bounding box center [427, 75] width 58 height 16
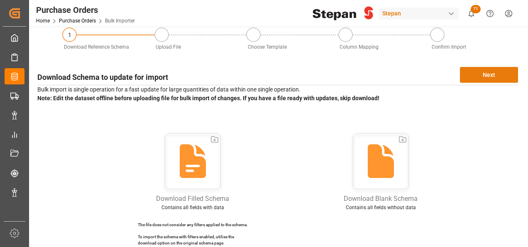
click at [499, 74] on button "Next" at bounding box center [489, 75] width 58 height 16
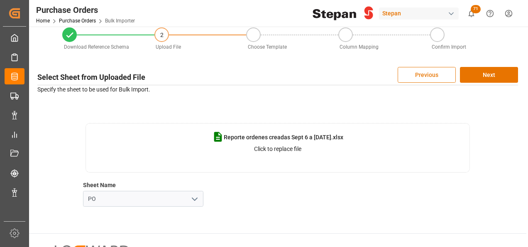
click at [418, 76] on button "Previous" at bounding box center [427, 75] width 58 height 16
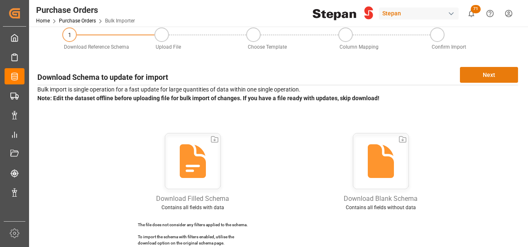
click at [487, 69] on button "Next" at bounding box center [489, 75] width 58 height 16
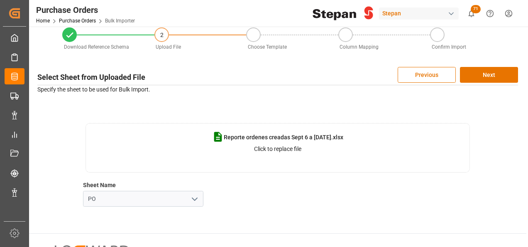
click at [272, 138] on span "Reporte ordenes creadas Sept 6 a [DATE].xlsx" at bounding box center [284, 137] width 120 height 9
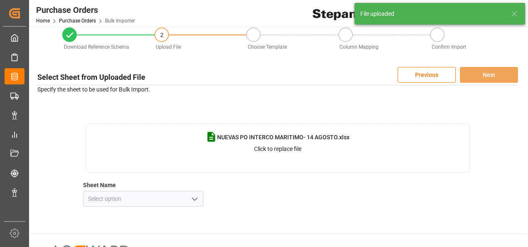
click at [193, 195] on icon "open menu" at bounding box center [195, 199] width 10 height 10
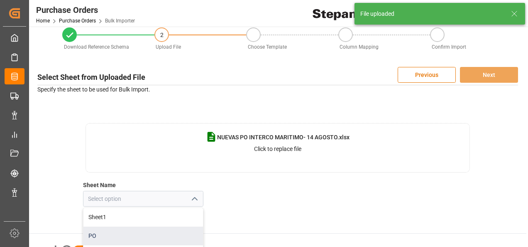
click at [87, 233] on div "PO" at bounding box center [143, 235] width 120 height 19
type input "PO"
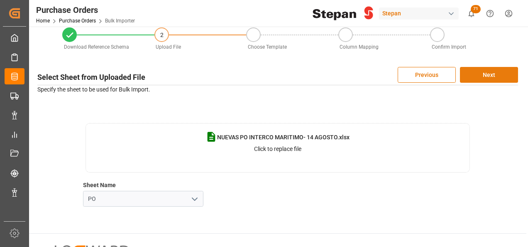
click at [493, 76] on button "Next" at bounding box center [489, 75] width 58 height 16
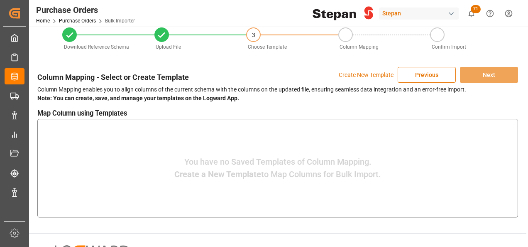
click at [68, 98] on strong "Note: You can create, save, and manage your templates on the Logward App." at bounding box center [138, 98] width 202 height 7
click at [69, 113] on h3 "Map Column using Templates" at bounding box center [277, 113] width 481 height 10
drag, startPoint x: 167, startPoint y: 157, endPoint x: 200, endPoint y: 156, distance: 33.2
click at [167, 157] on div "You have no Saved Templates of Column Mapping. Create a New Template to Map Col…" at bounding box center [278, 168] width 476 height 94
